Goal: Task Accomplishment & Management: Complete application form

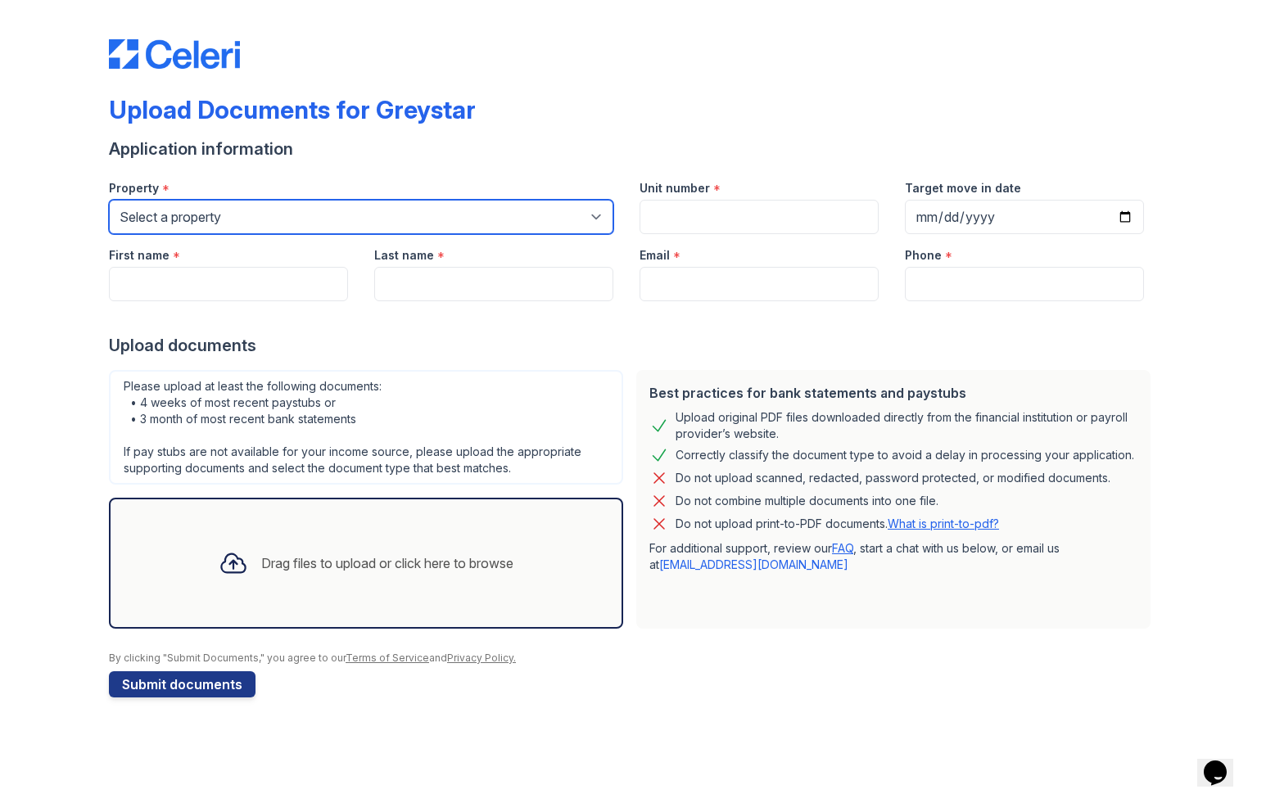
click at [372, 225] on select "Select a property [STREET_ADDRESS][GEOGRAPHIC_DATA] 500 [PERSON_NAME][GEOGRAPHI…" at bounding box center [361, 217] width 504 height 34
select select "491"
click at [109, 212] on select "Select a property [STREET_ADDRESS][GEOGRAPHIC_DATA] 500 [PERSON_NAME][GEOGRAPHI…" at bounding box center [361, 217] width 504 height 34
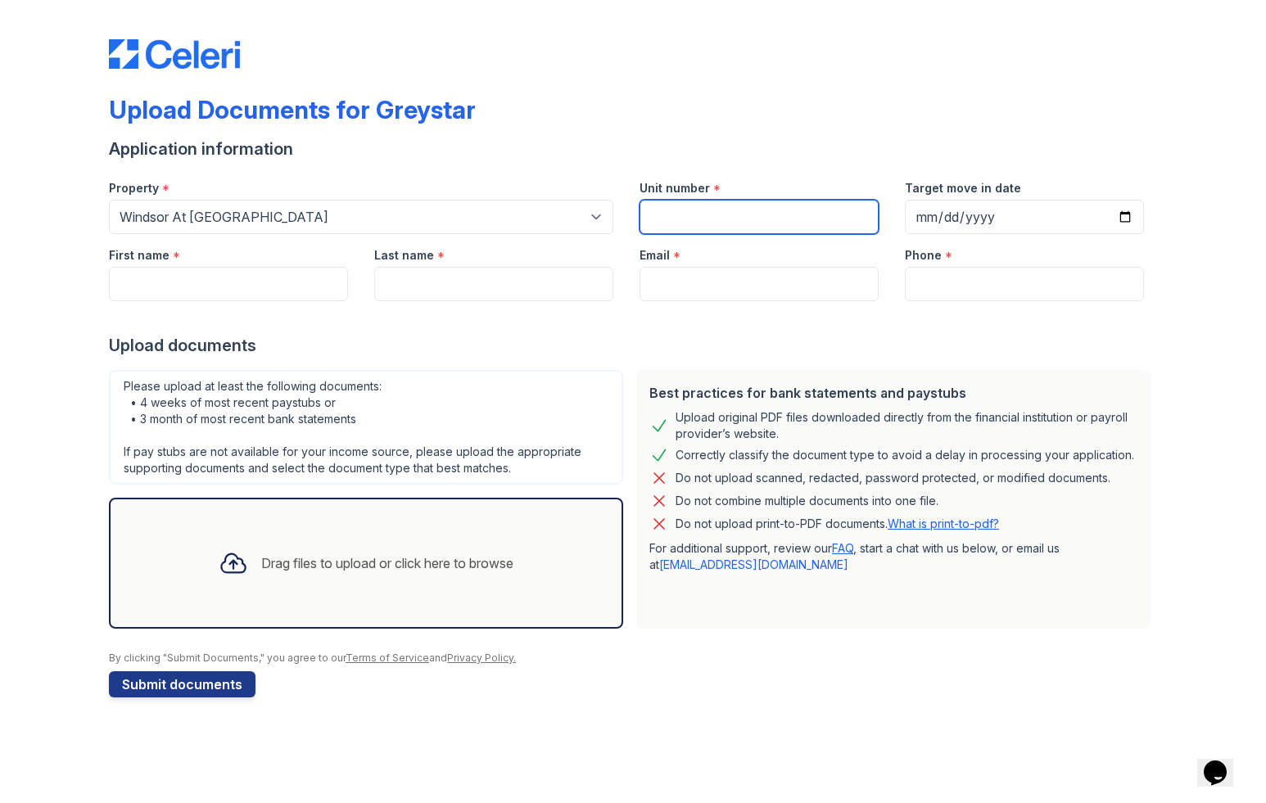
click at [785, 216] on input "Unit number" at bounding box center [758, 217] width 239 height 34
click at [696, 224] on input "Unit number" at bounding box center [758, 217] width 239 height 34
paste input "012-302"
type input "012-302"
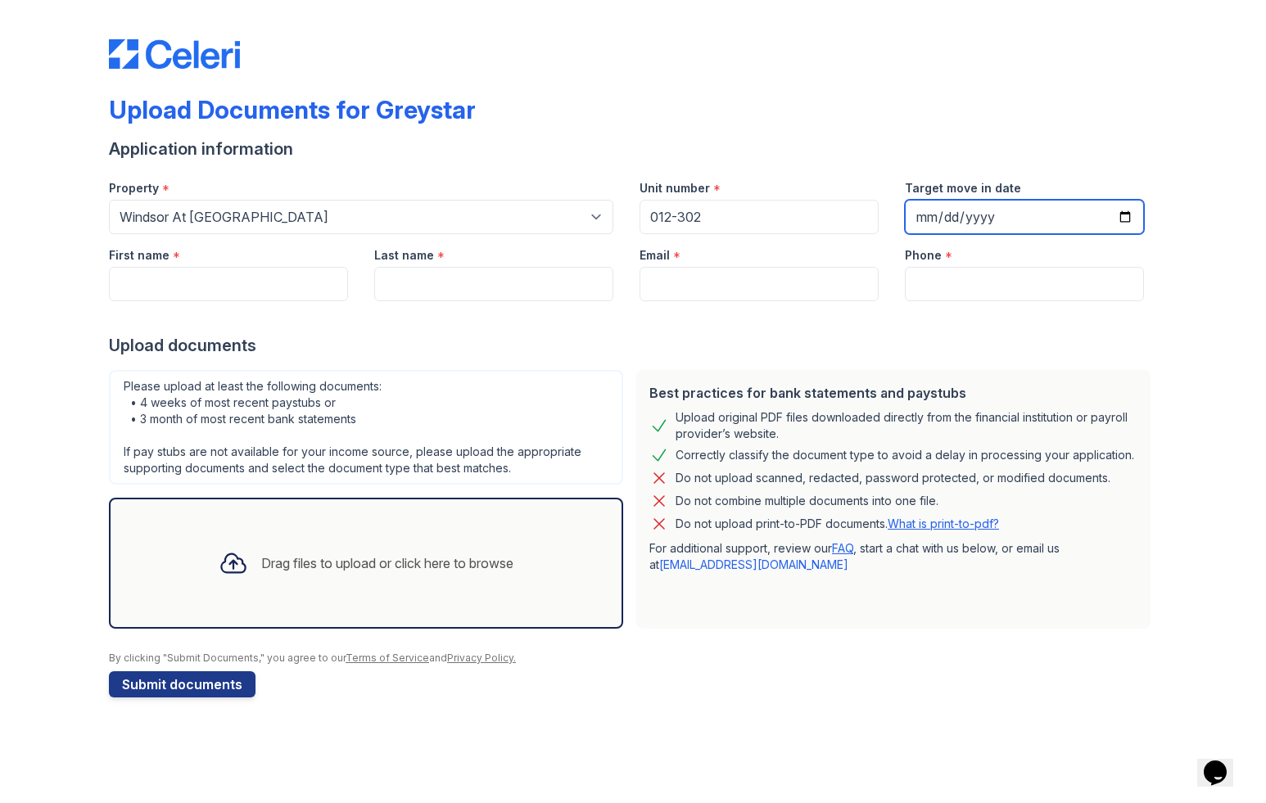
click at [1130, 222] on input "Target move in date" at bounding box center [1024, 217] width 239 height 34
type input "[DATE]"
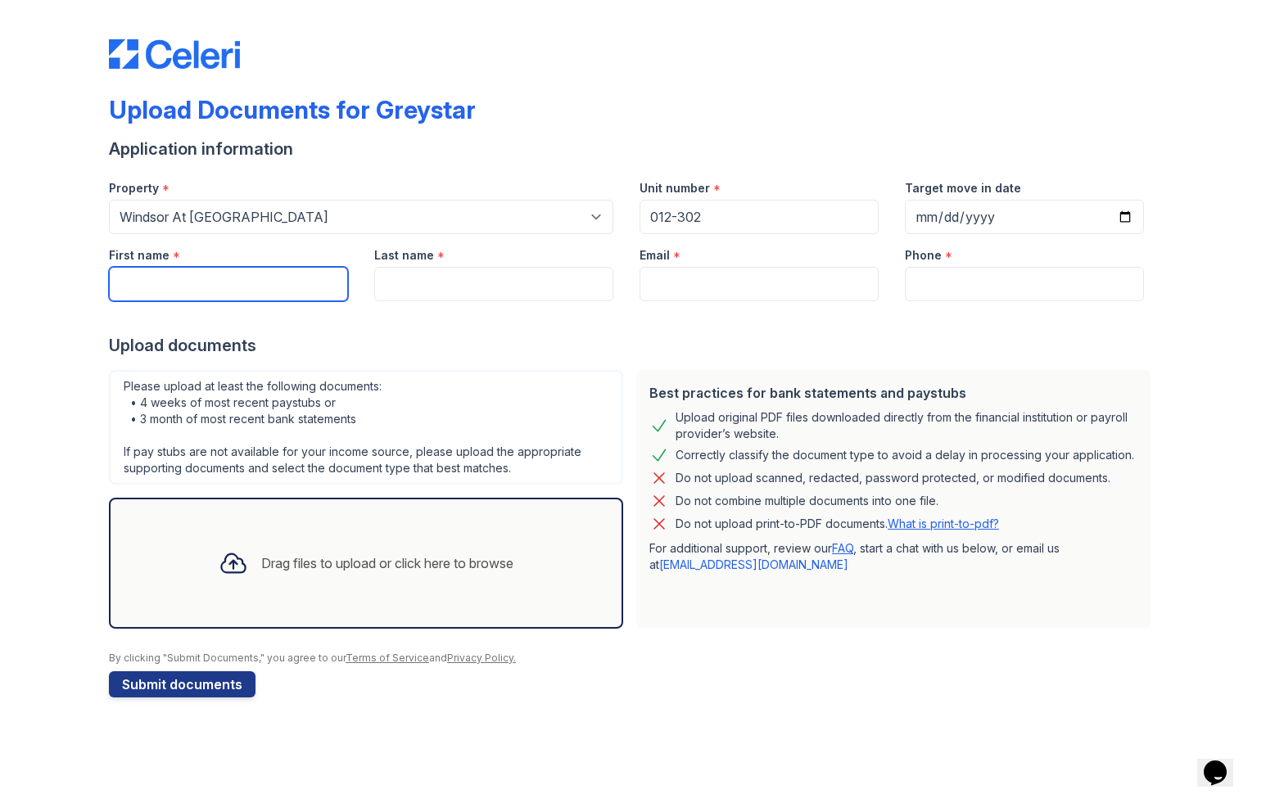
click at [298, 301] on input "First name" at bounding box center [228, 284] width 239 height 34
type input "[PERSON_NAME]"
type input "kanselaar"
type input "[EMAIL_ADDRESS][DOMAIN_NAME]"
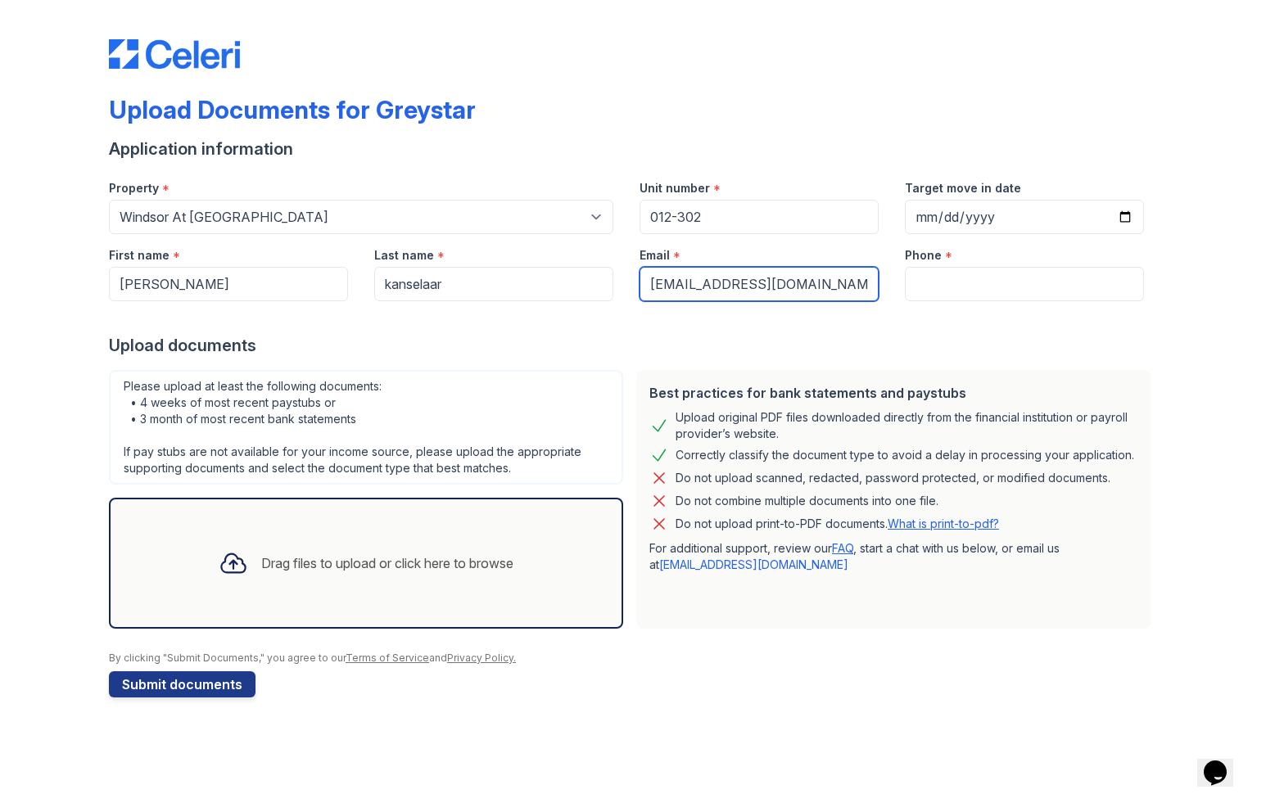
type input "6412085501"
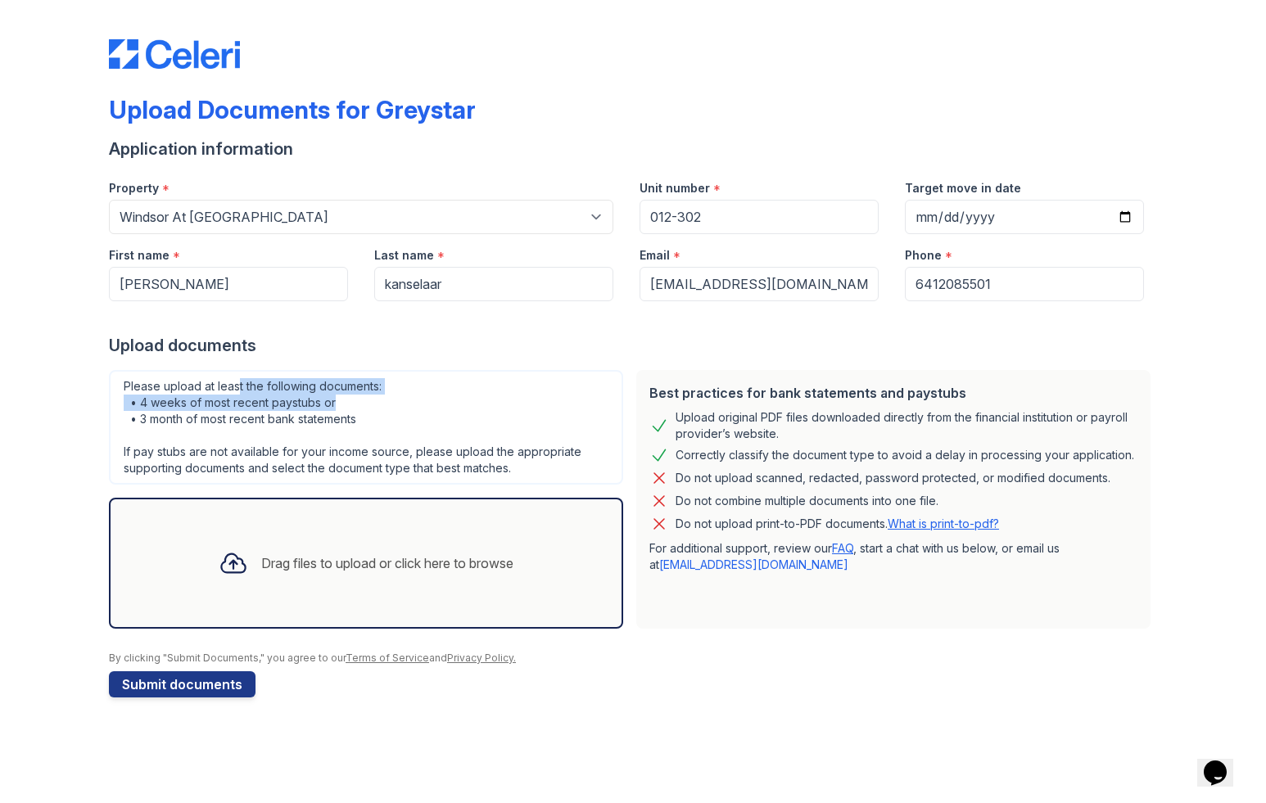
drag, startPoint x: 244, startPoint y: 412, endPoint x: 377, endPoint y: 435, distance: 135.5
click at [377, 435] on div "Please upload at least the following documents: • 4 weeks of most recent paystu…" at bounding box center [366, 427] width 514 height 115
click at [225, 578] on icon at bounding box center [233, 562] width 29 height 29
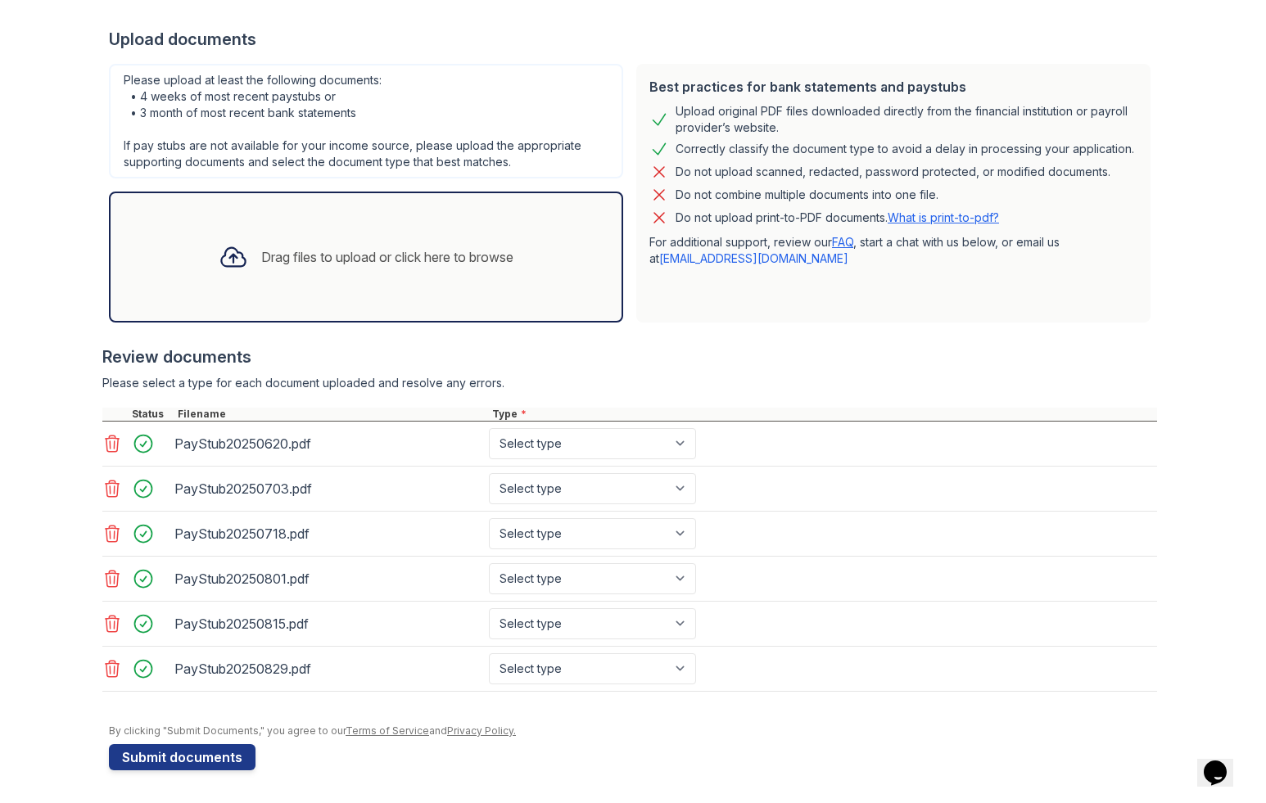
scroll to position [374, 0]
click at [660, 428] on select "Select type Paystub Bank Statement Offer Letter Tax Documents Benefit Award Let…" at bounding box center [592, 443] width 207 height 31
select select "paystub"
click at [512, 428] on select "Select type Paystub Bank Statement Offer Letter Tax Documents Benefit Award Let…" at bounding box center [592, 443] width 207 height 31
click at [651, 473] on select "Select type Paystub Bank Statement Offer Letter Tax Documents Benefit Award Let…" at bounding box center [592, 488] width 207 height 31
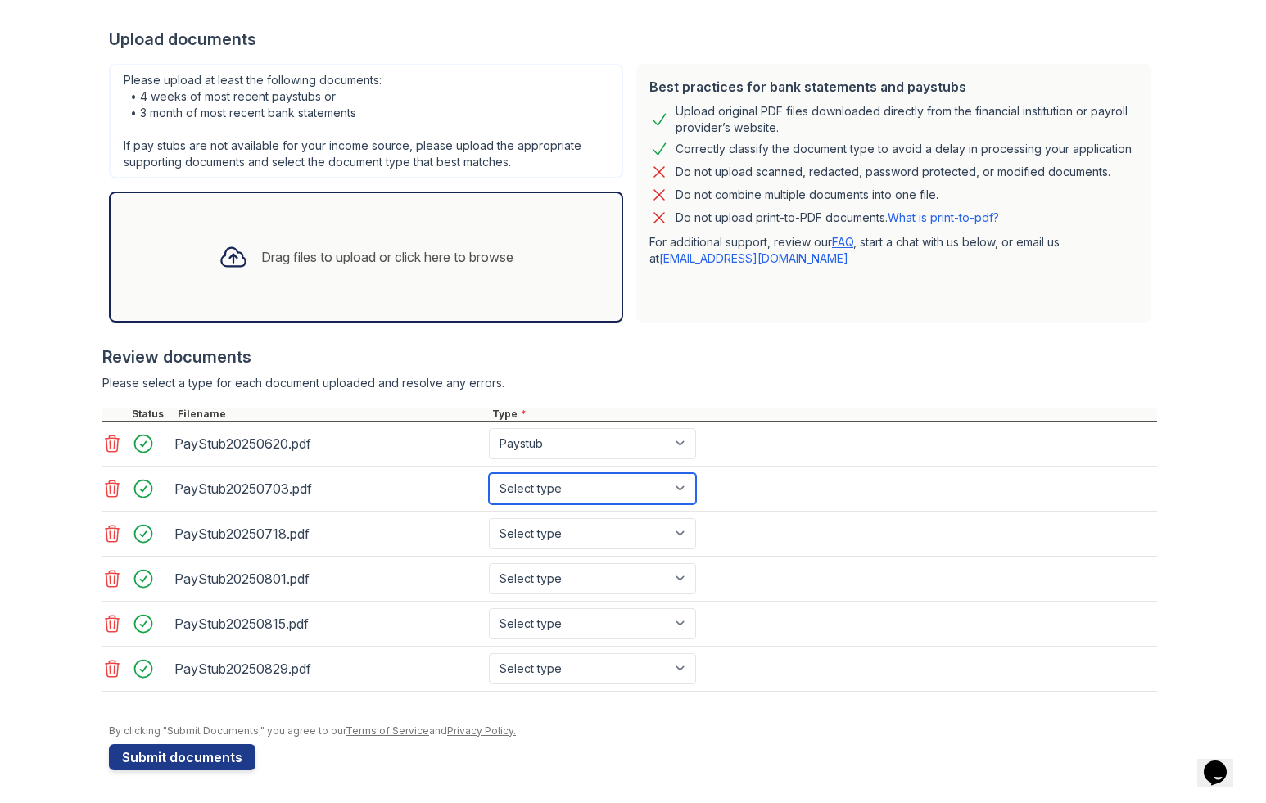
select select "paystub"
click at [512, 473] on select "Select type Paystub Bank Statement Offer Letter Tax Documents Benefit Award Let…" at bounding box center [592, 488] width 207 height 31
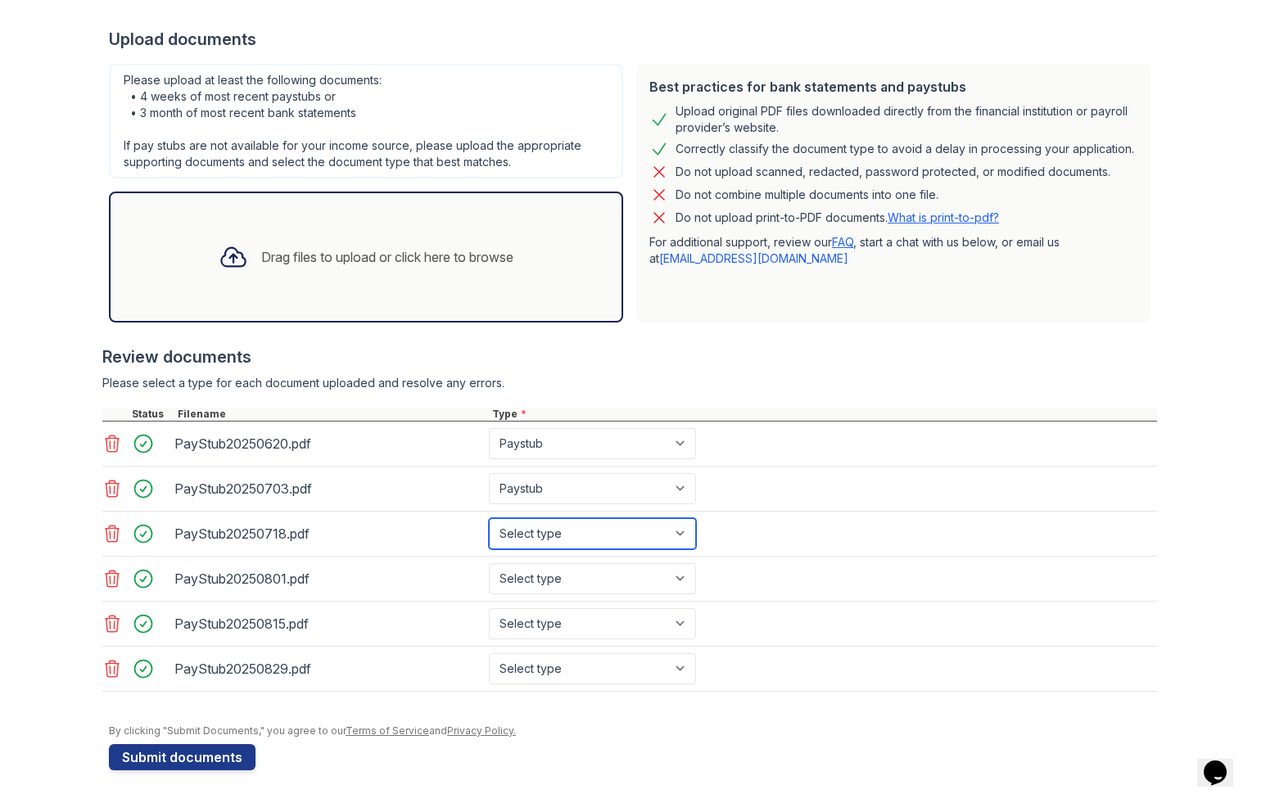
click at [622, 524] on select "Select type Paystub Bank Statement Offer Letter Tax Documents Benefit Award Let…" at bounding box center [592, 533] width 207 height 31
select select "paystub"
click at [512, 518] on select "Select type Paystub Bank Statement Offer Letter Tax Documents Benefit Award Let…" at bounding box center [592, 533] width 207 height 31
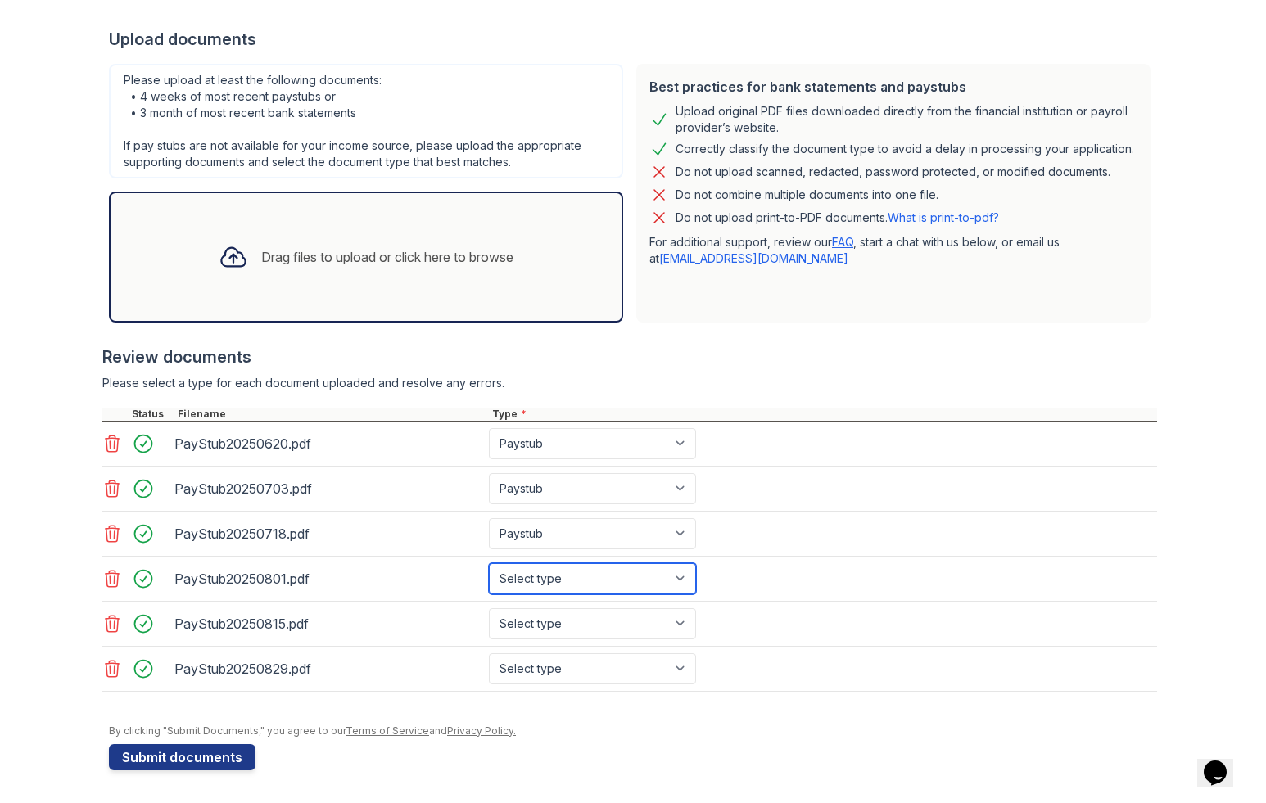
click at [611, 565] on select "Select type Paystub Bank Statement Offer Letter Tax Documents Benefit Award Let…" at bounding box center [592, 578] width 207 height 31
select select "paystub"
click at [512, 563] on select "Select type Paystub Bank Statement Offer Letter Tax Documents Benefit Award Let…" at bounding box center [592, 578] width 207 height 31
click at [598, 608] on select "Select type Paystub Bank Statement Offer Letter Tax Documents Benefit Award Let…" at bounding box center [592, 623] width 207 height 31
select select "paystub"
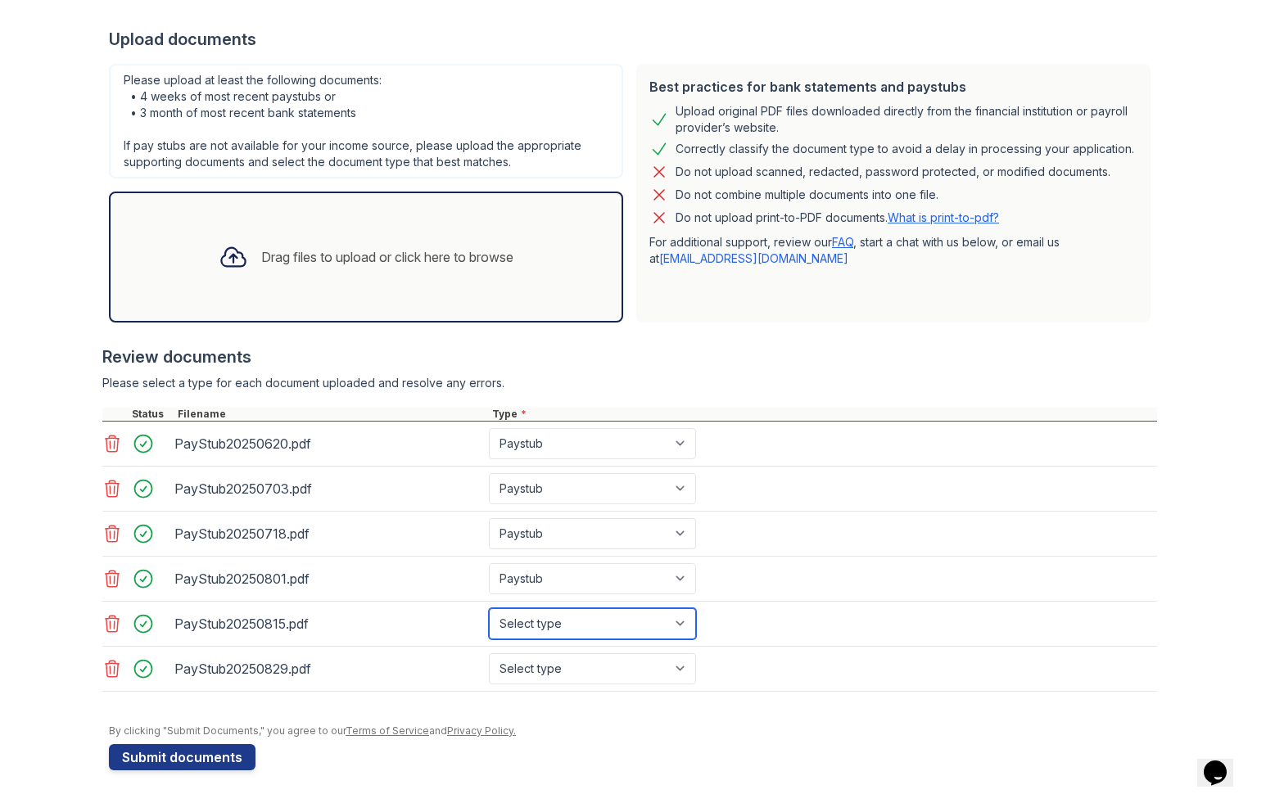
click at [512, 608] on select "Select type Paystub Bank Statement Offer Letter Tax Documents Benefit Award Let…" at bounding box center [592, 623] width 207 height 31
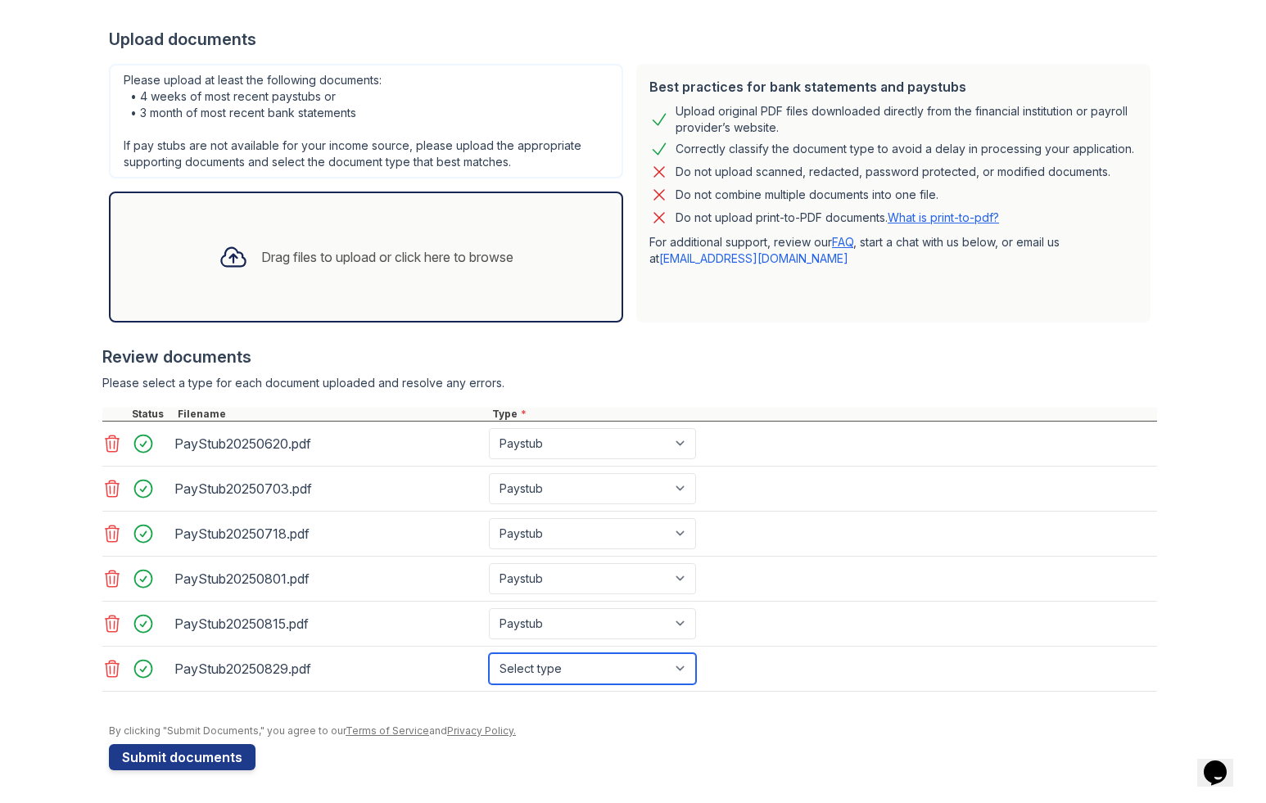
click at [590, 653] on select "Select type Paystub Bank Statement Offer Letter Tax Documents Benefit Award Let…" at bounding box center [592, 668] width 207 height 31
select select "paystub"
click at [512, 653] on select "Select type Paystub Bank Statement Offer Letter Tax Documents Benefit Award Let…" at bounding box center [592, 668] width 207 height 31
click at [607, 345] on div "Review documents" at bounding box center [629, 356] width 1054 height 23
click at [367, 193] on div "Drag files to upload or click here to browse" at bounding box center [366, 257] width 514 height 131
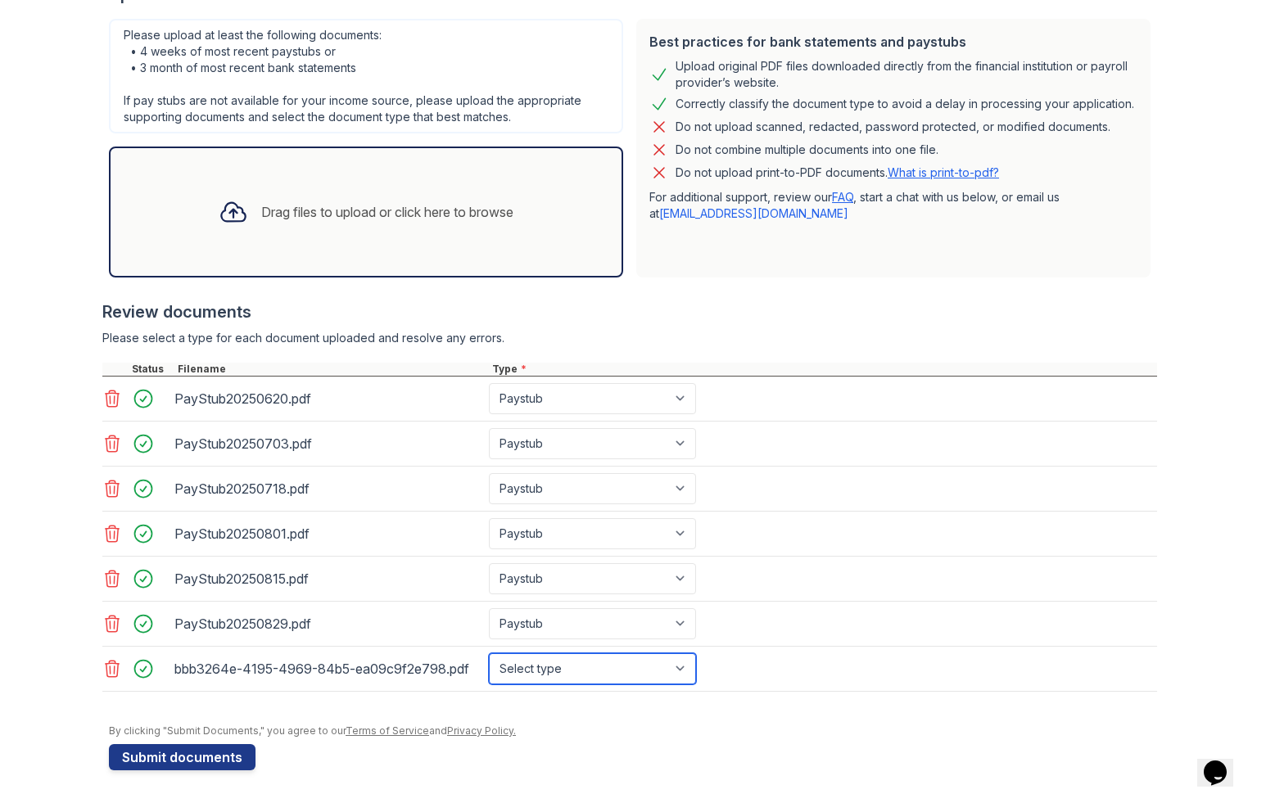
click at [680, 684] on select "Select type Paystub Bank Statement Offer Letter Tax Documents Benefit Award Let…" at bounding box center [592, 668] width 207 height 31
select select "offer_letter"
click at [512, 684] on select "Select type Paystub Bank Statement Offer Letter Tax Documents Benefit Award Let…" at bounding box center [592, 668] width 207 height 31
click at [858, 770] on form "Application information Property * Select a property [STREET_ADDRESS] Apartment…" at bounding box center [633, 278] width 1048 height 984
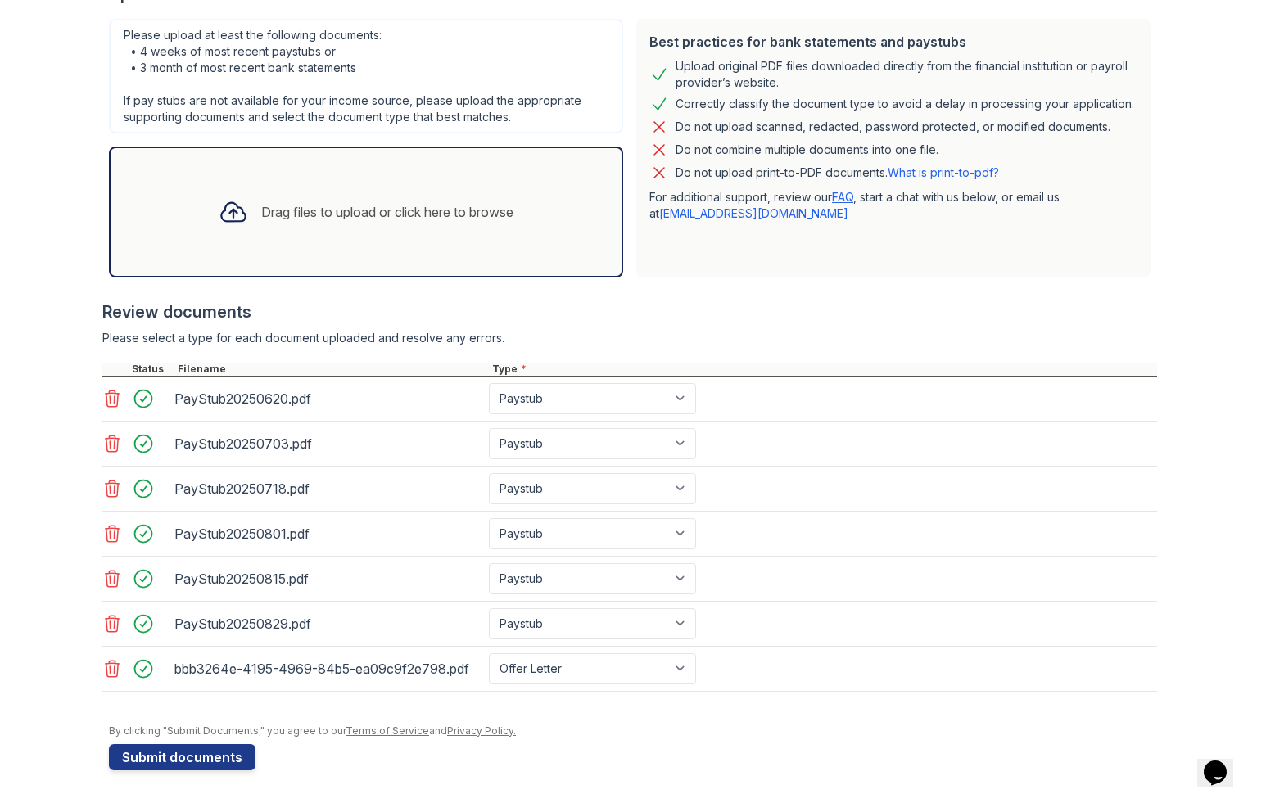
drag, startPoint x: 229, startPoint y: 746, endPoint x: 554, endPoint y: 134, distance: 692.5
click at [556, 134] on form "Application information Property * Select a property [STREET_ADDRESS] Apartment…" at bounding box center [633, 278] width 1048 height 984
click at [554, 147] on div "Drag files to upload or click here to browse" at bounding box center [366, 212] width 514 height 131
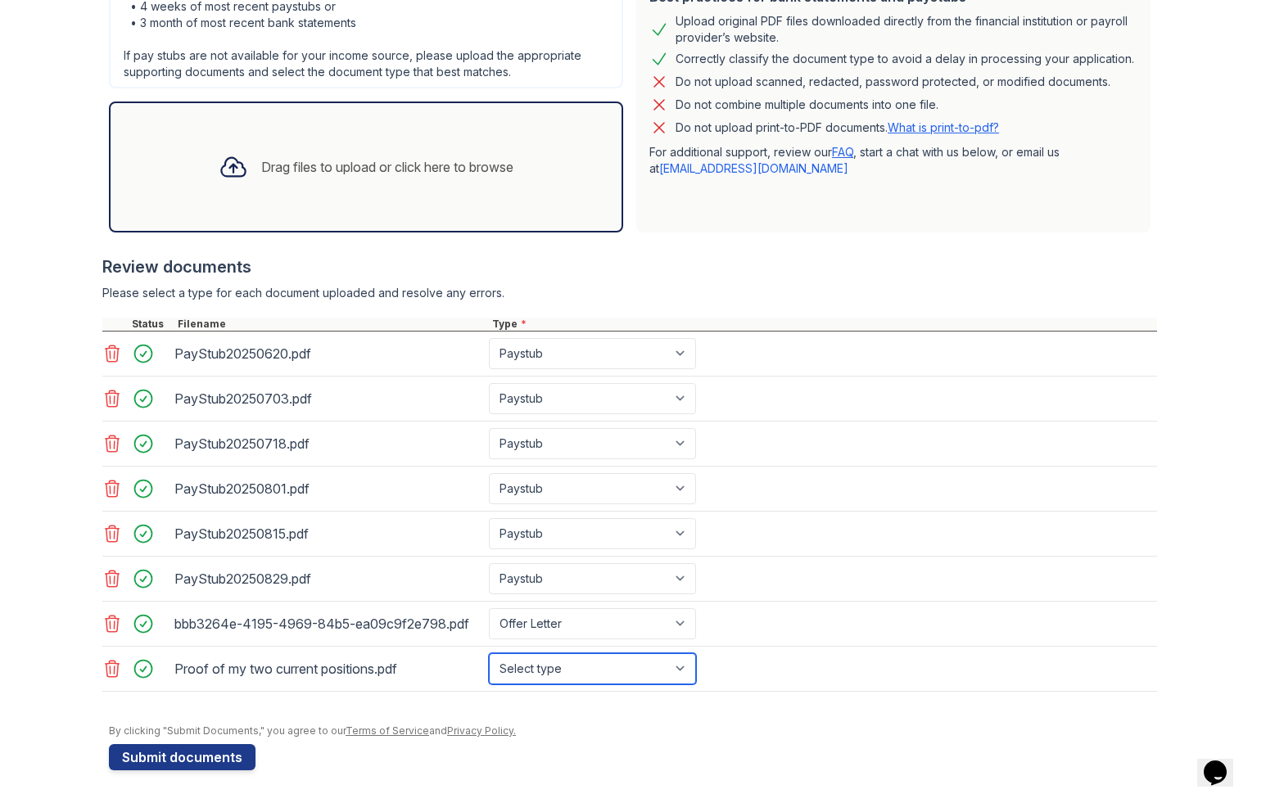
click at [627, 684] on select "Select type Paystub Bank Statement Offer Letter Tax Documents Benefit Award Let…" at bounding box center [592, 668] width 207 height 31
select select "other"
click at [512, 684] on select "Select type Paystub Bank Statement Offer Letter Tax Documents Benefit Award Let…" at bounding box center [592, 668] width 207 height 31
click at [394, 194] on div "Drag files to upload or click here to browse" at bounding box center [365, 167] width 321 height 56
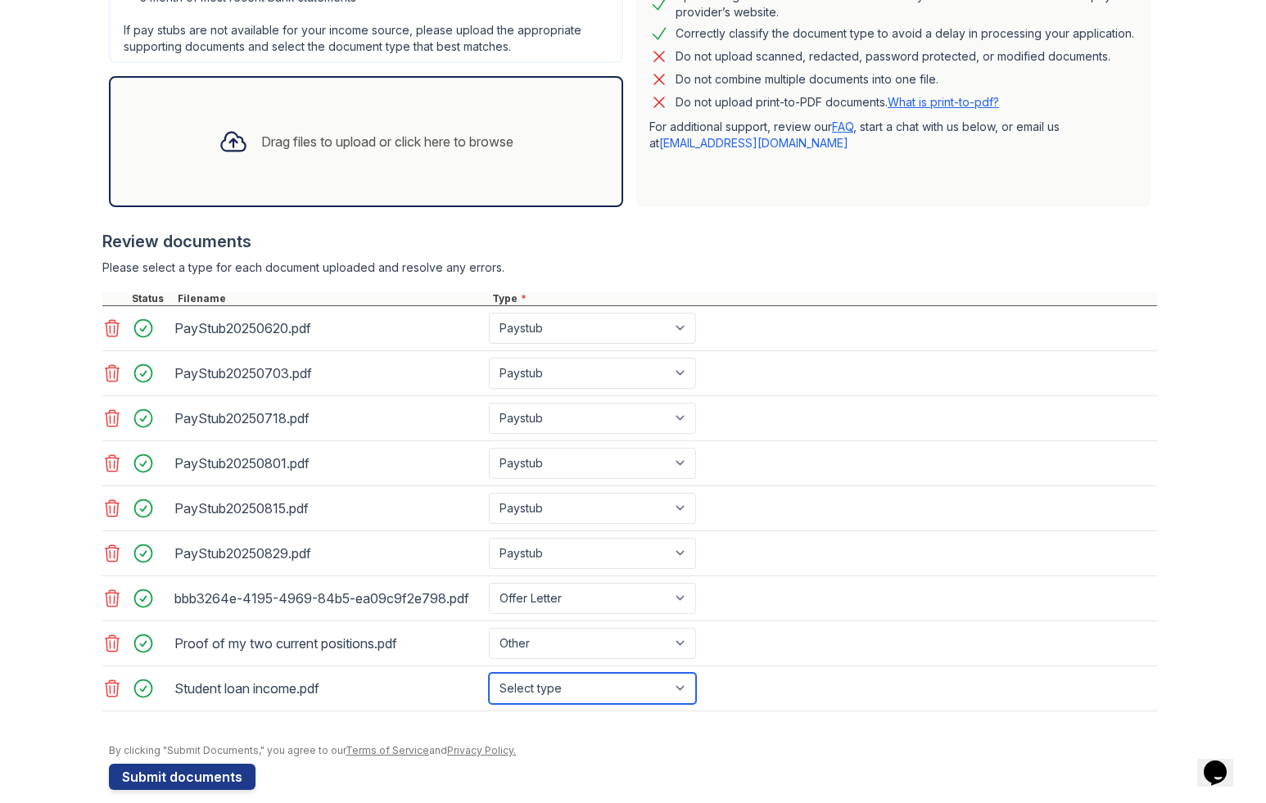
click at [655, 704] on select "Select type Paystub Bank Statement Offer Letter Tax Documents Benefit Award Let…" at bounding box center [592, 688] width 207 height 31
select select "other"
click at [512, 704] on select "Select type Paystub Bank Statement Offer Letter Tax Documents Benefit Award Let…" at bounding box center [592, 688] width 207 height 31
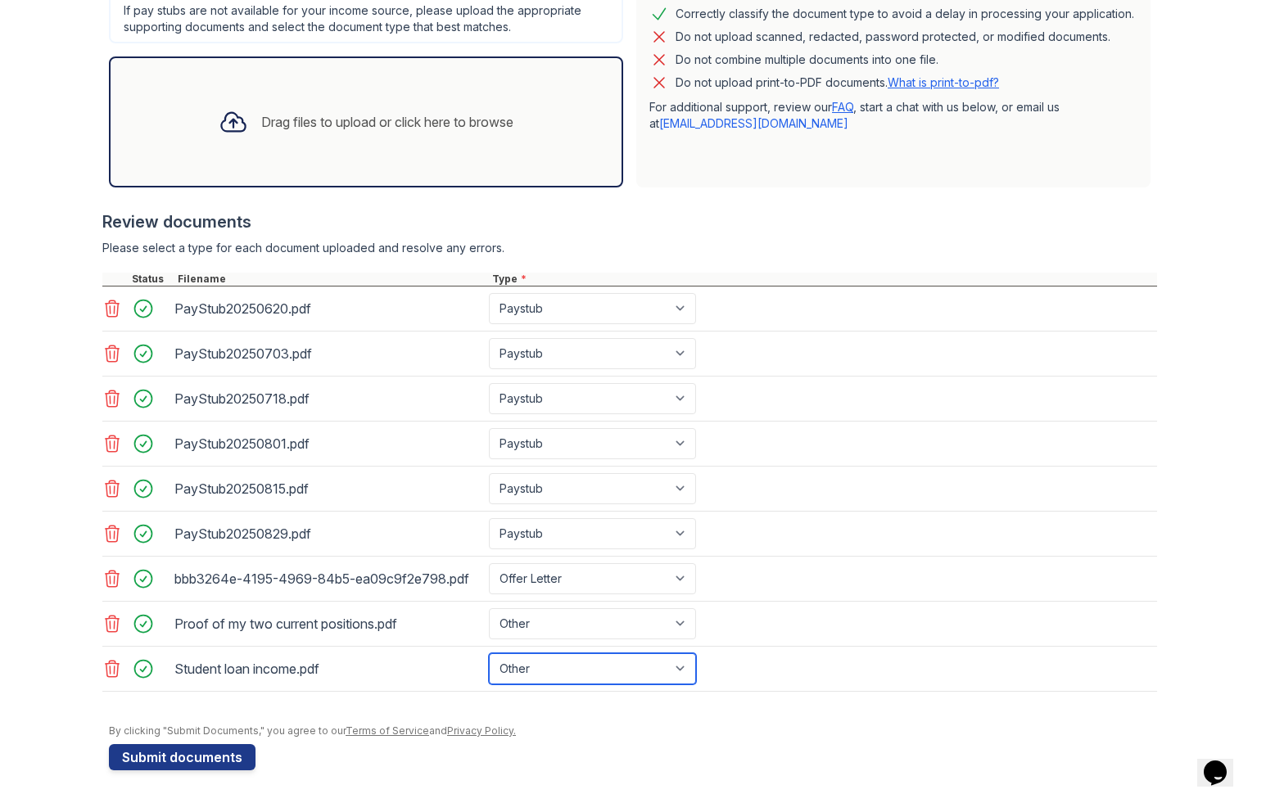
scroll to position [499, 0]
click at [611, 755] on form "Application information Property * Select a property [STREET_ADDRESS] Apartment…" at bounding box center [633, 233] width 1048 height 1074
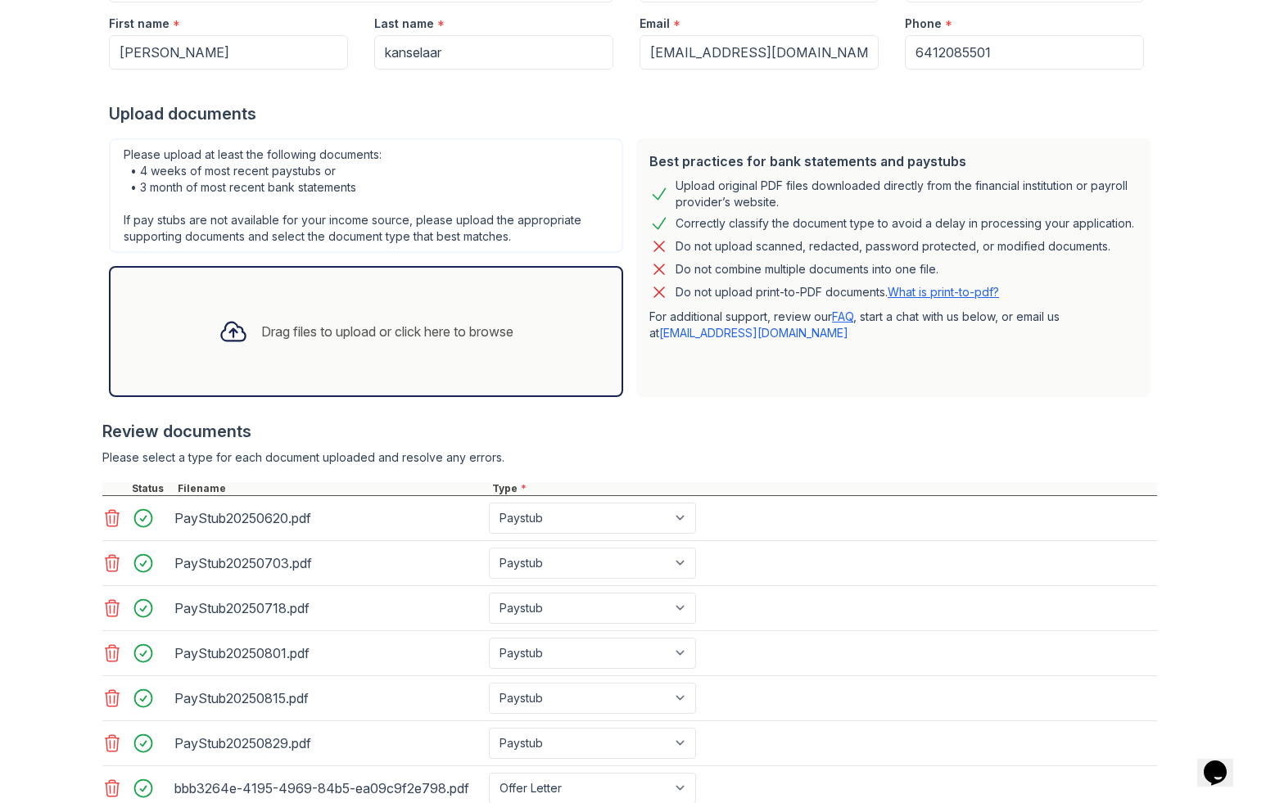
scroll to position [517, 0]
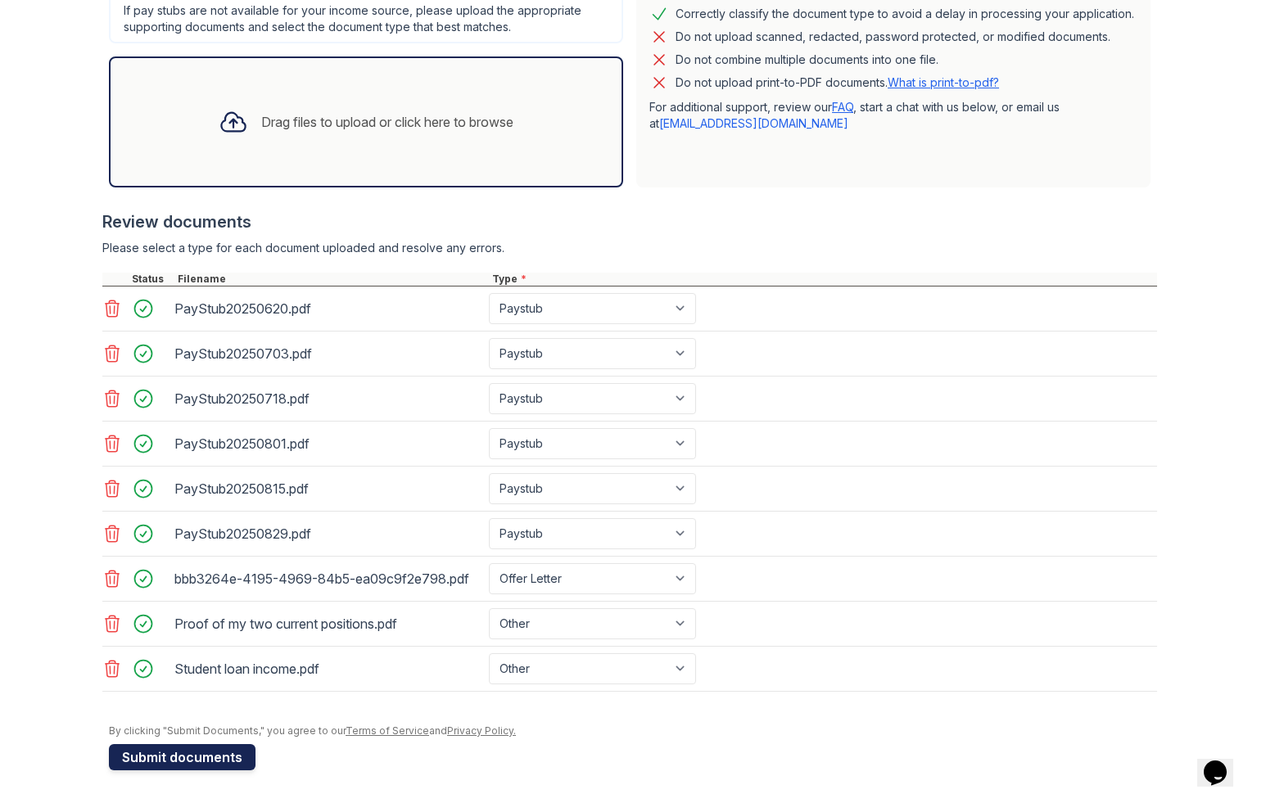
click at [238, 752] on button "Submit documents" at bounding box center [182, 757] width 147 height 26
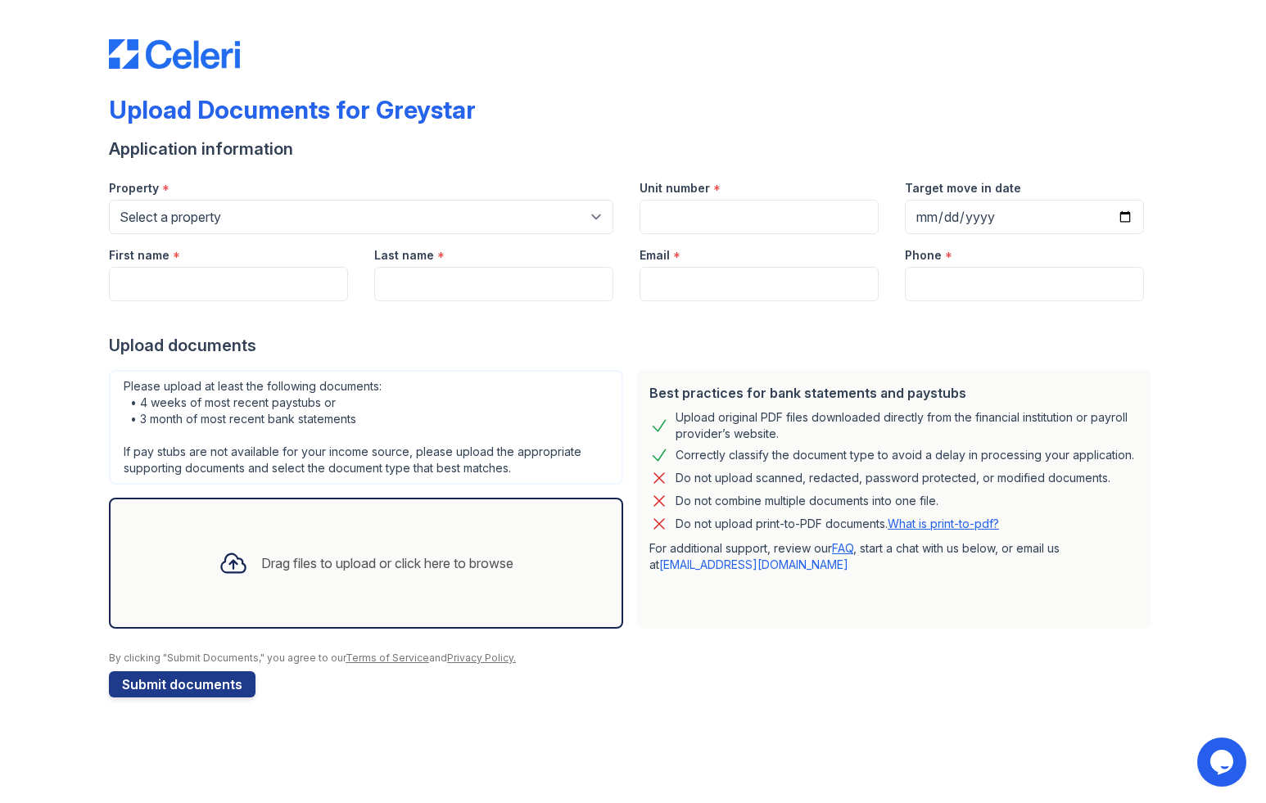
click at [1226, 776] on button "Opens Chat This icon Opens the chat window." at bounding box center [1221, 762] width 49 height 49
